Goal: Find specific page/section: Locate a particular part of the current website

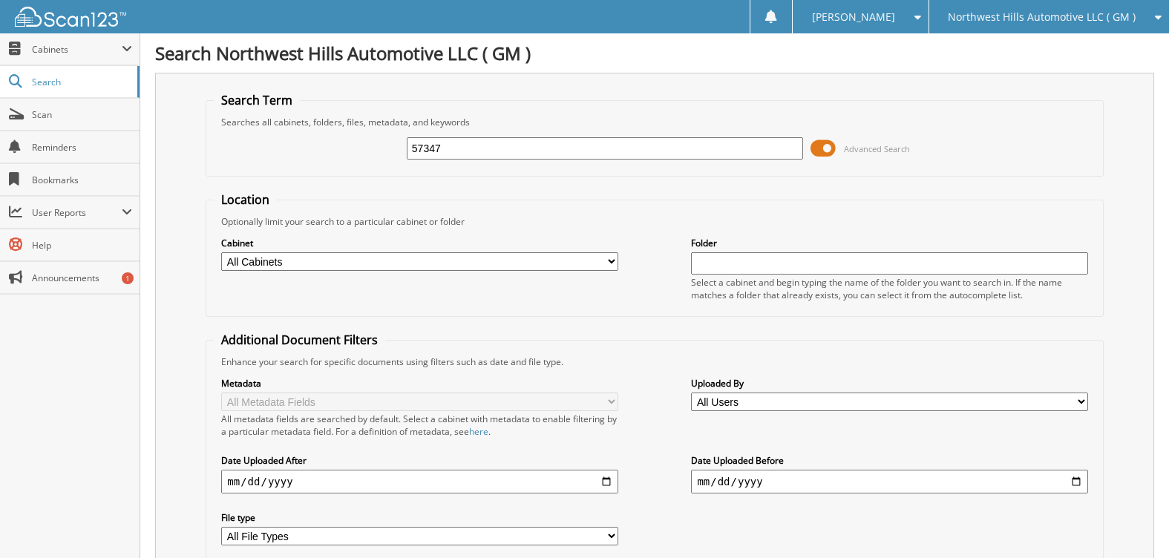
type input "57347"
click at [819, 146] on span at bounding box center [822, 148] width 25 height 22
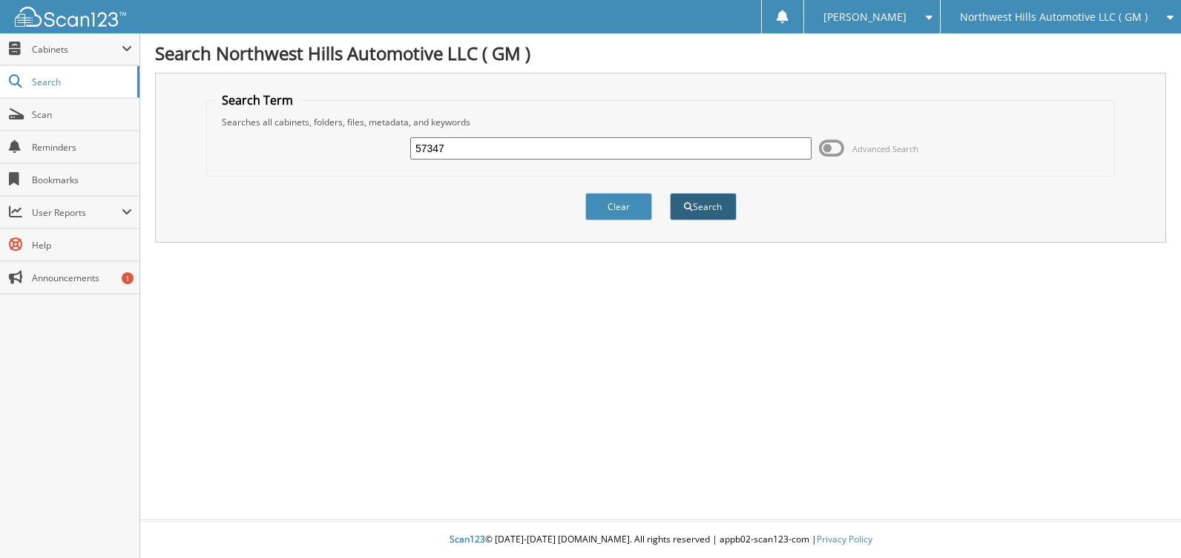
click at [719, 207] on button "Search" at bounding box center [703, 206] width 67 height 27
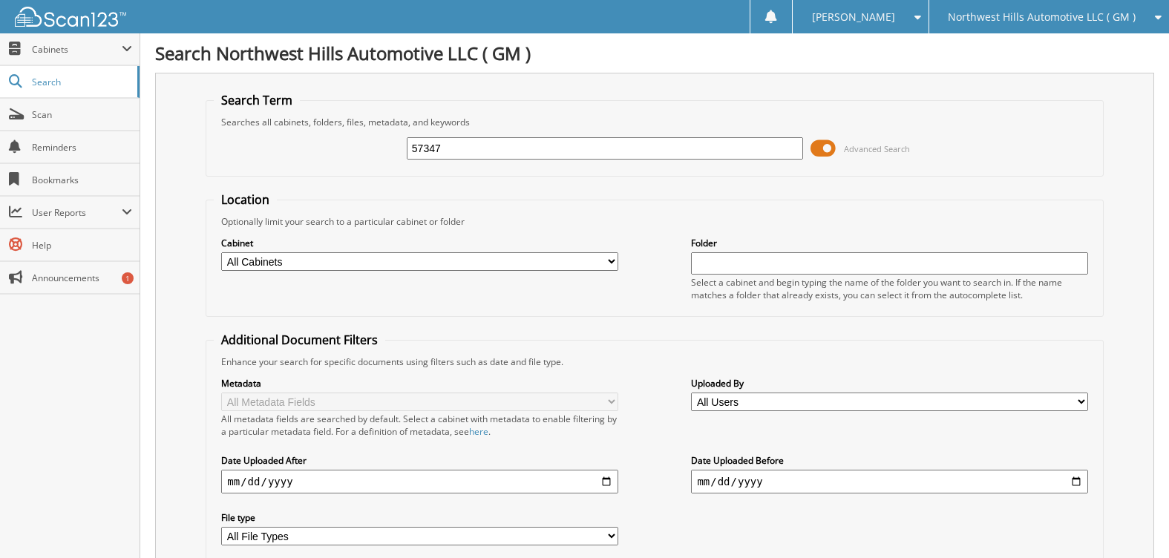
click at [821, 145] on span at bounding box center [822, 148] width 25 height 22
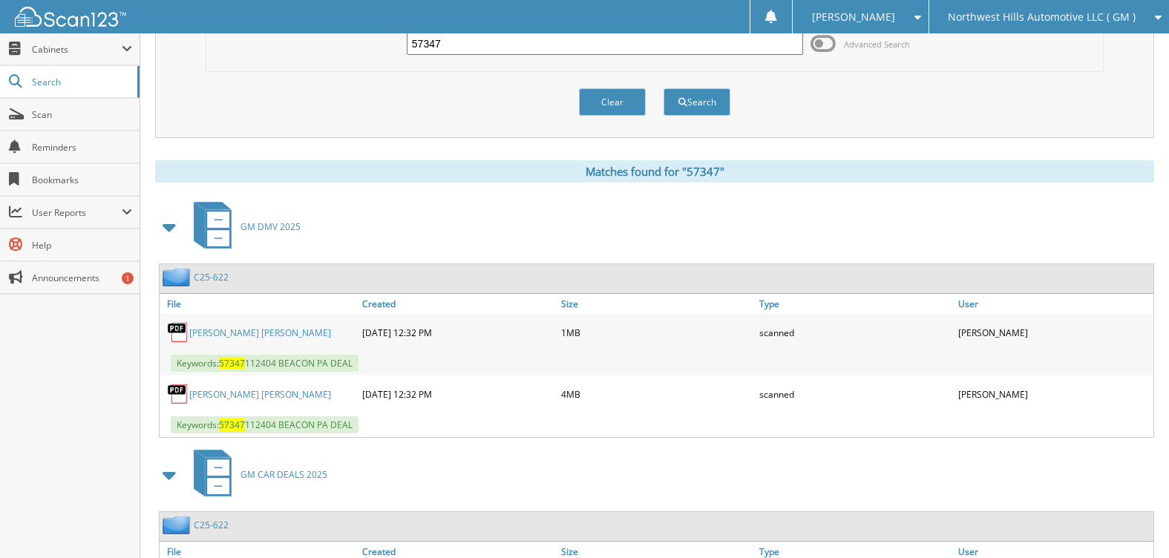
scroll to position [148, 0]
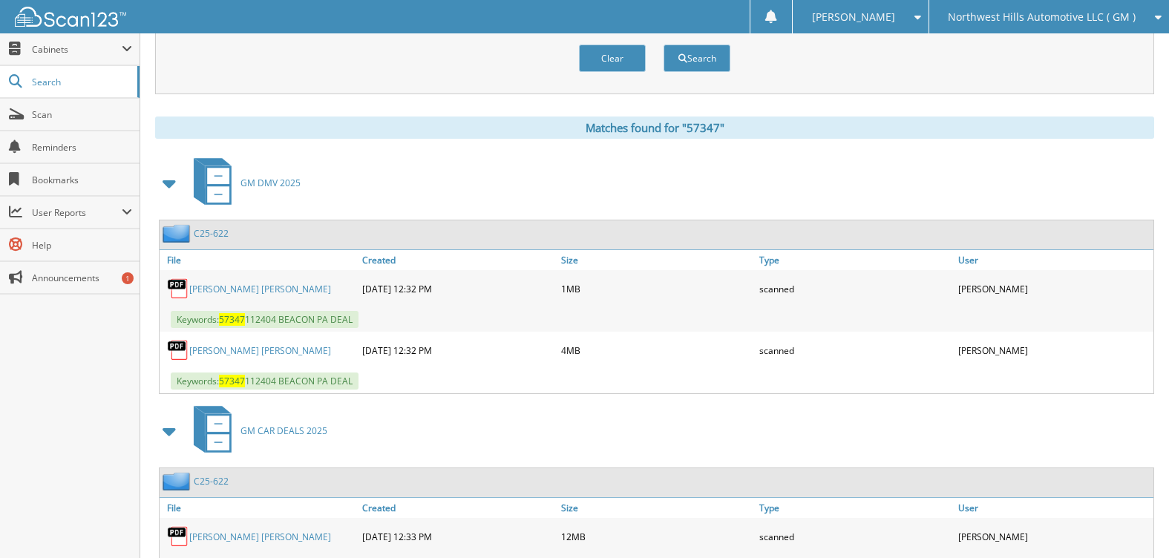
click at [170, 183] on span at bounding box center [170, 183] width 21 height 27
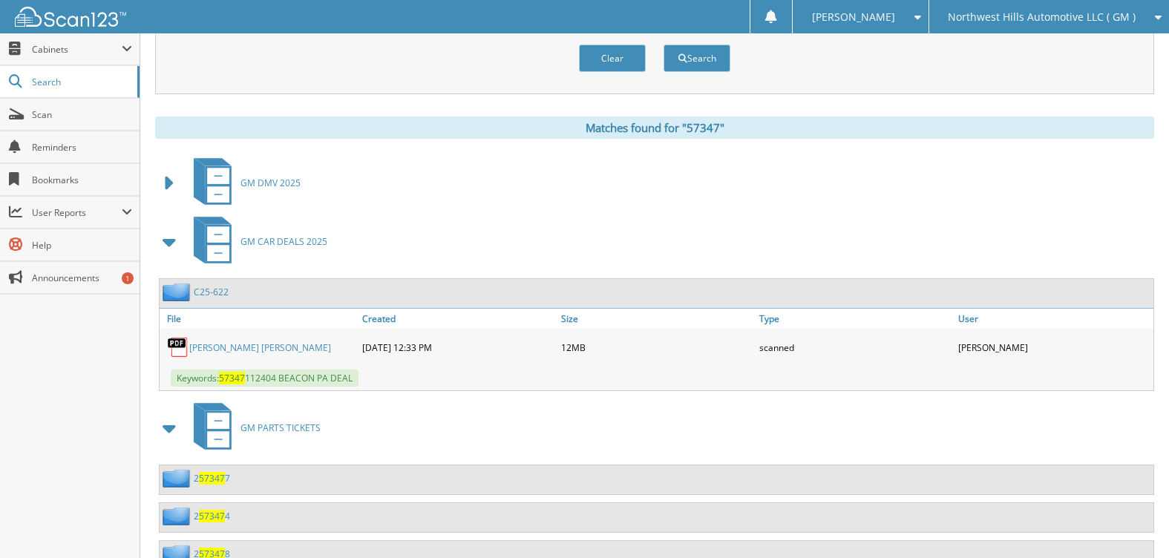
click at [168, 432] on span at bounding box center [170, 428] width 21 height 27
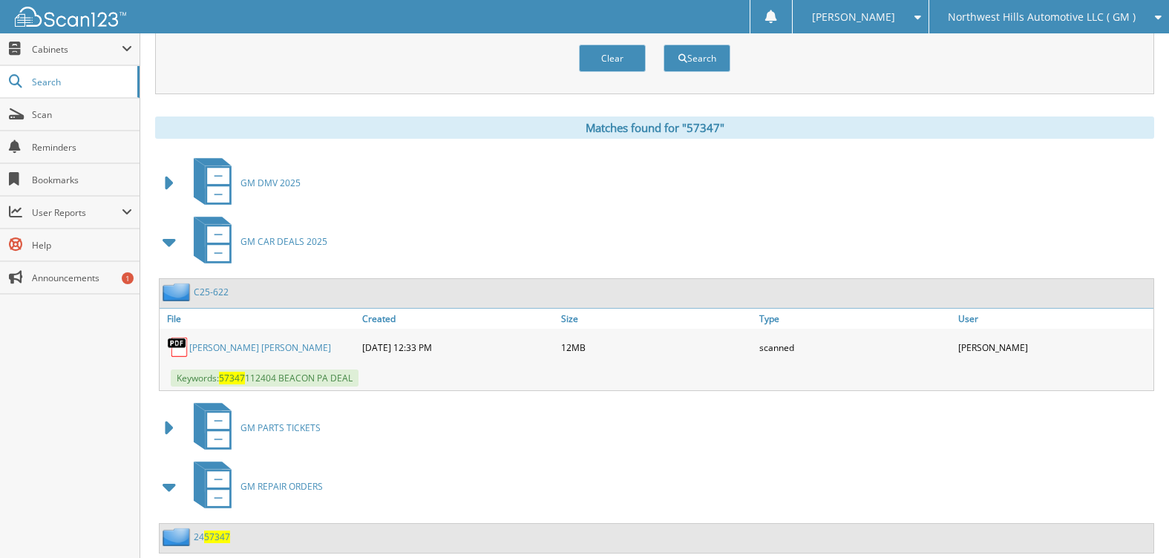
click at [172, 485] on span at bounding box center [170, 486] width 21 height 27
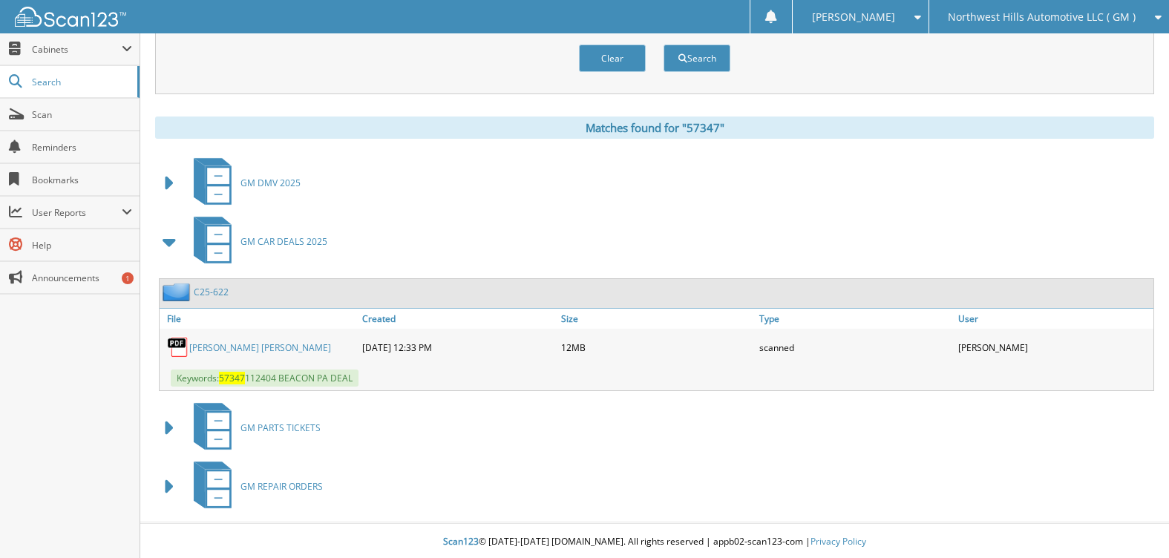
click at [204, 289] on link "C25-622" at bounding box center [211, 292] width 35 height 13
